Goal: Navigation & Orientation: Find specific page/section

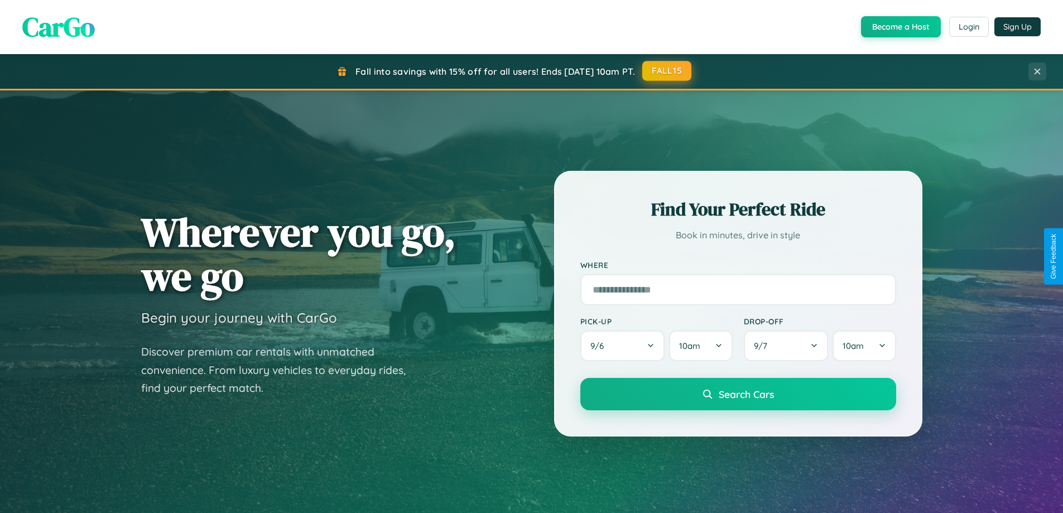
click at [667, 71] on button "FALL15" at bounding box center [666, 71] width 49 height 20
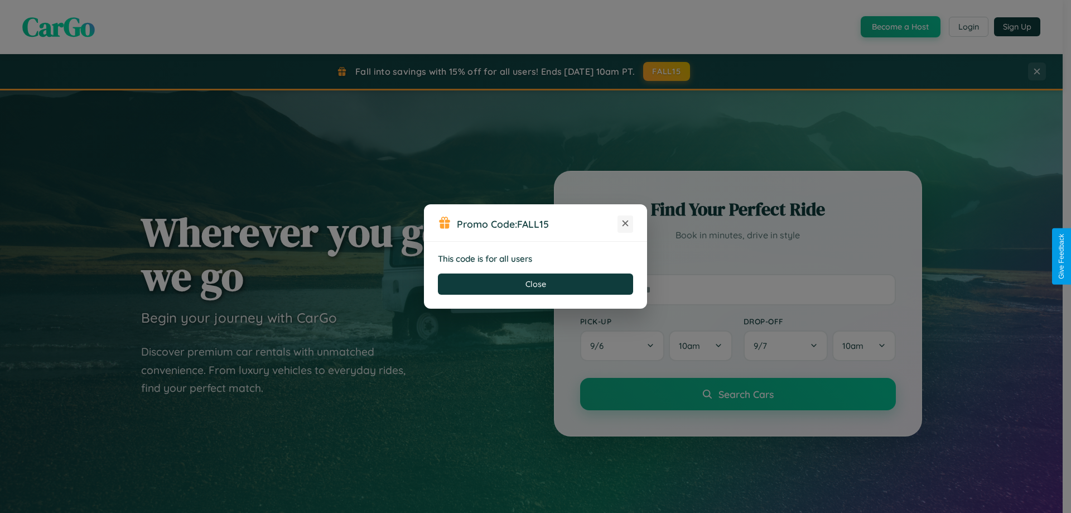
click at [626, 224] on icon at bounding box center [625, 223] width 11 height 11
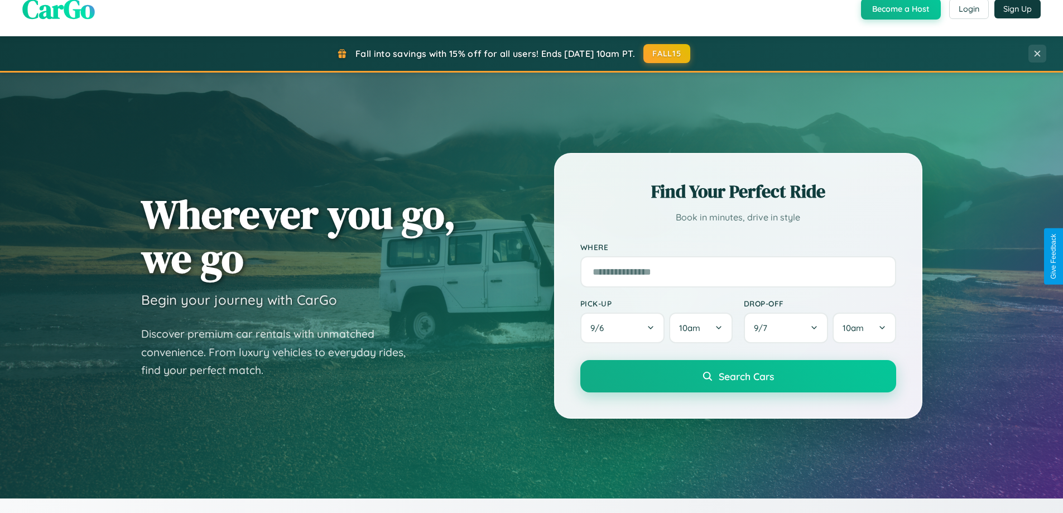
scroll to position [768, 0]
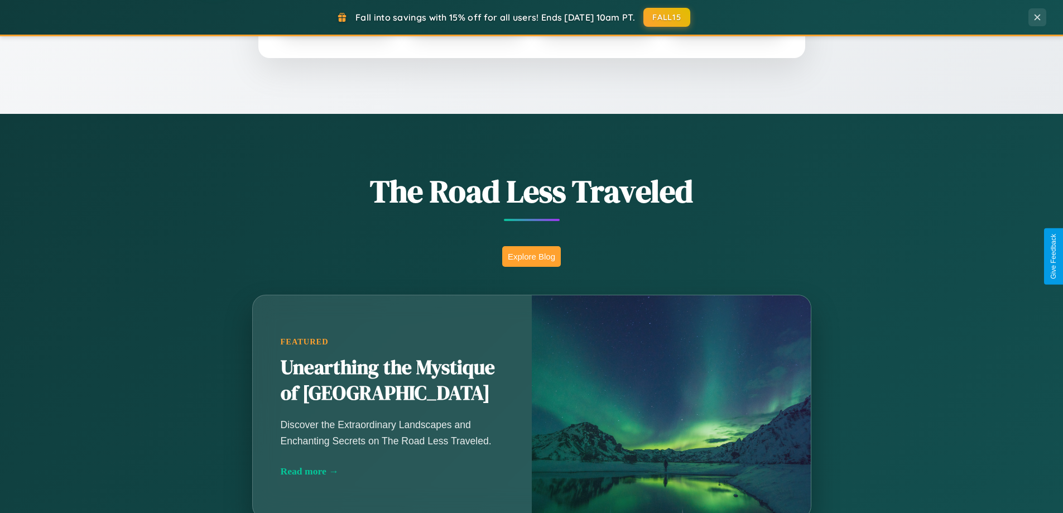
click at [531, 256] on button "Explore Blog" at bounding box center [531, 256] width 59 height 21
